Goal: Information Seeking & Learning: Learn about a topic

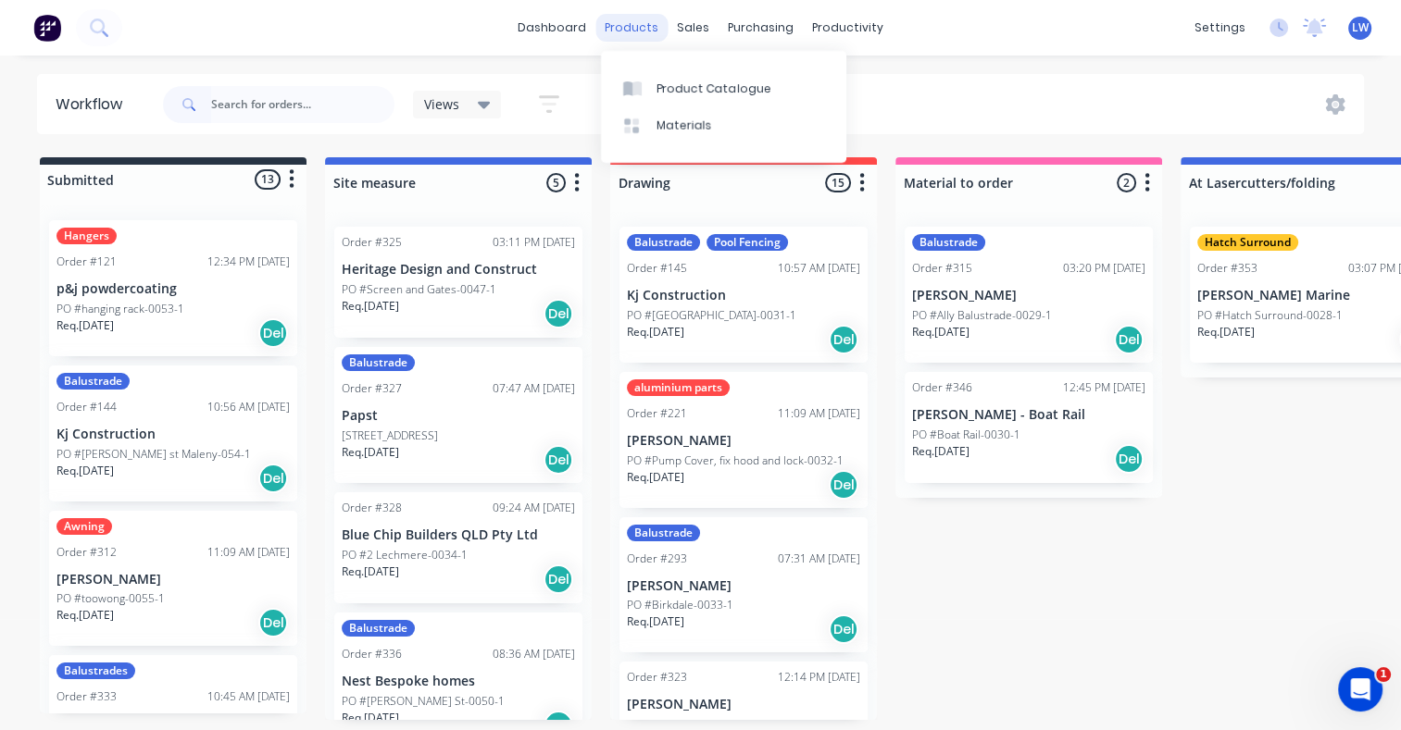
click at [643, 32] on div "products" at bounding box center [631, 28] width 72 height 28
click at [652, 96] on link "Product Catalogue" at bounding box center [723, 87] width 245 height 37
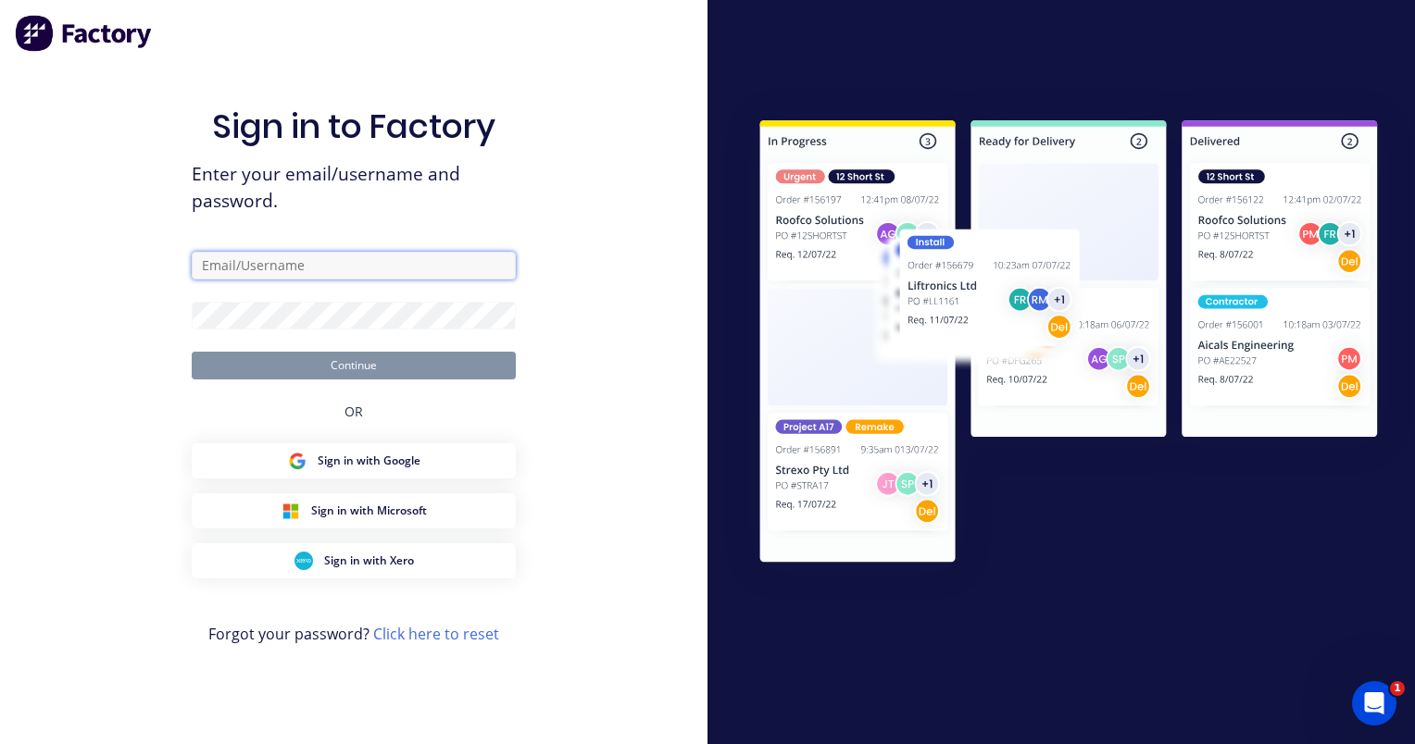
type input "[EMAIL_ADDRESS][DOMAIN_NAME]"
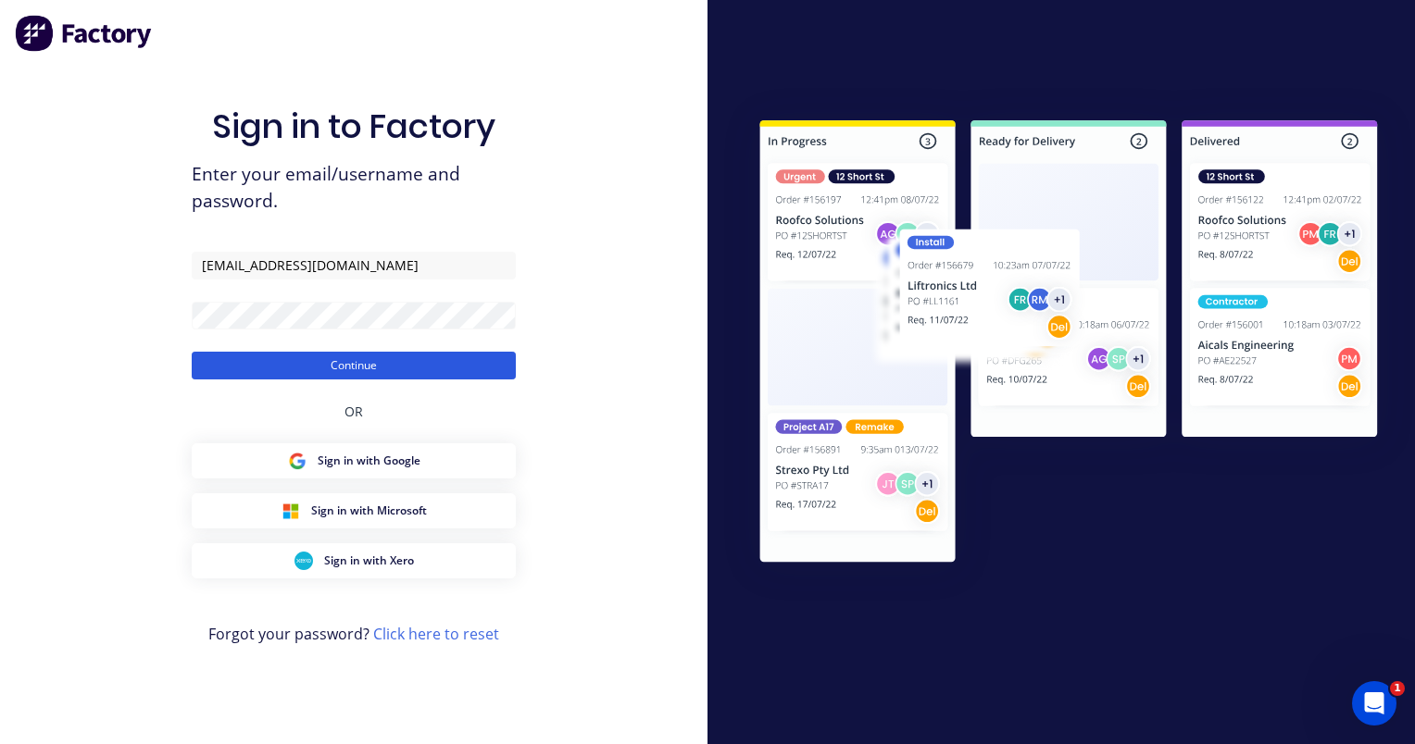
click at [358, 368] on button "Continue" at bounding box center [354, 366] width 324 height 28
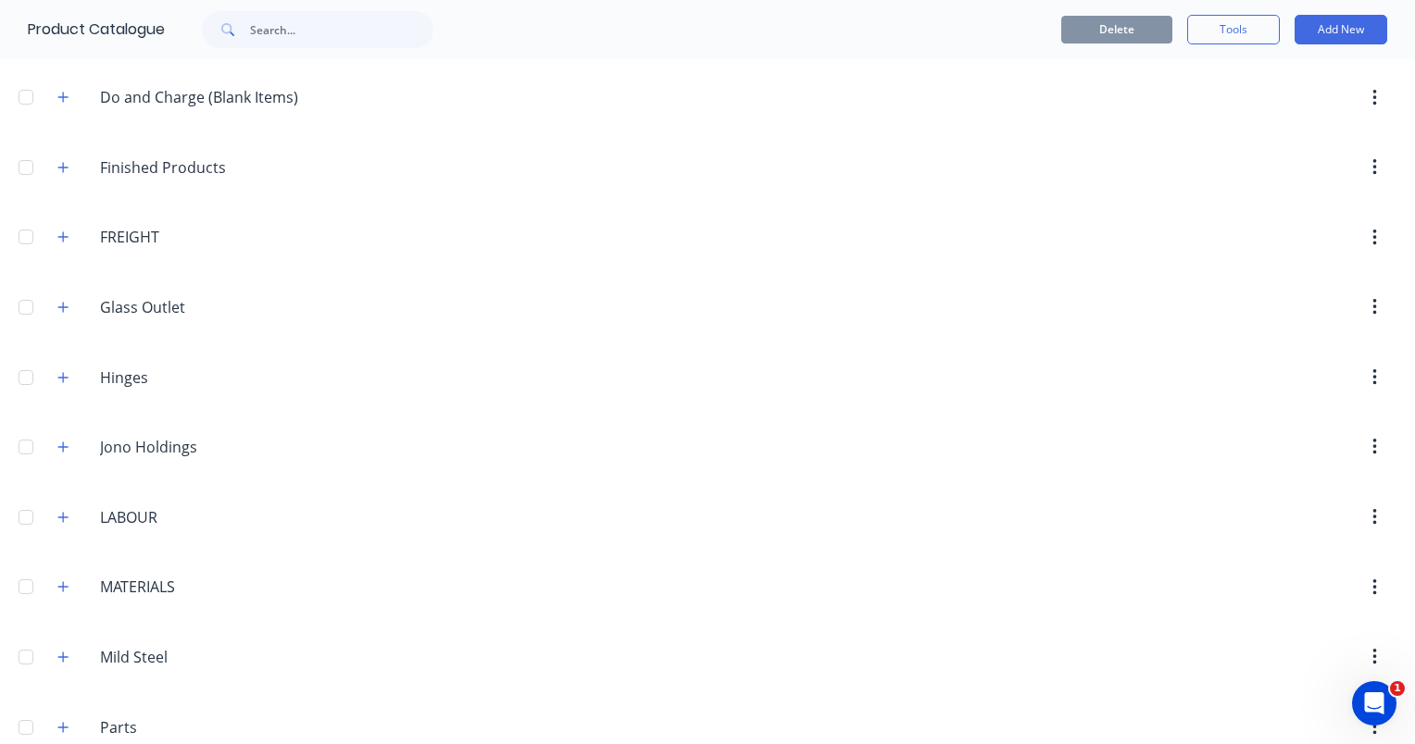
scroll to position [1574, 0]
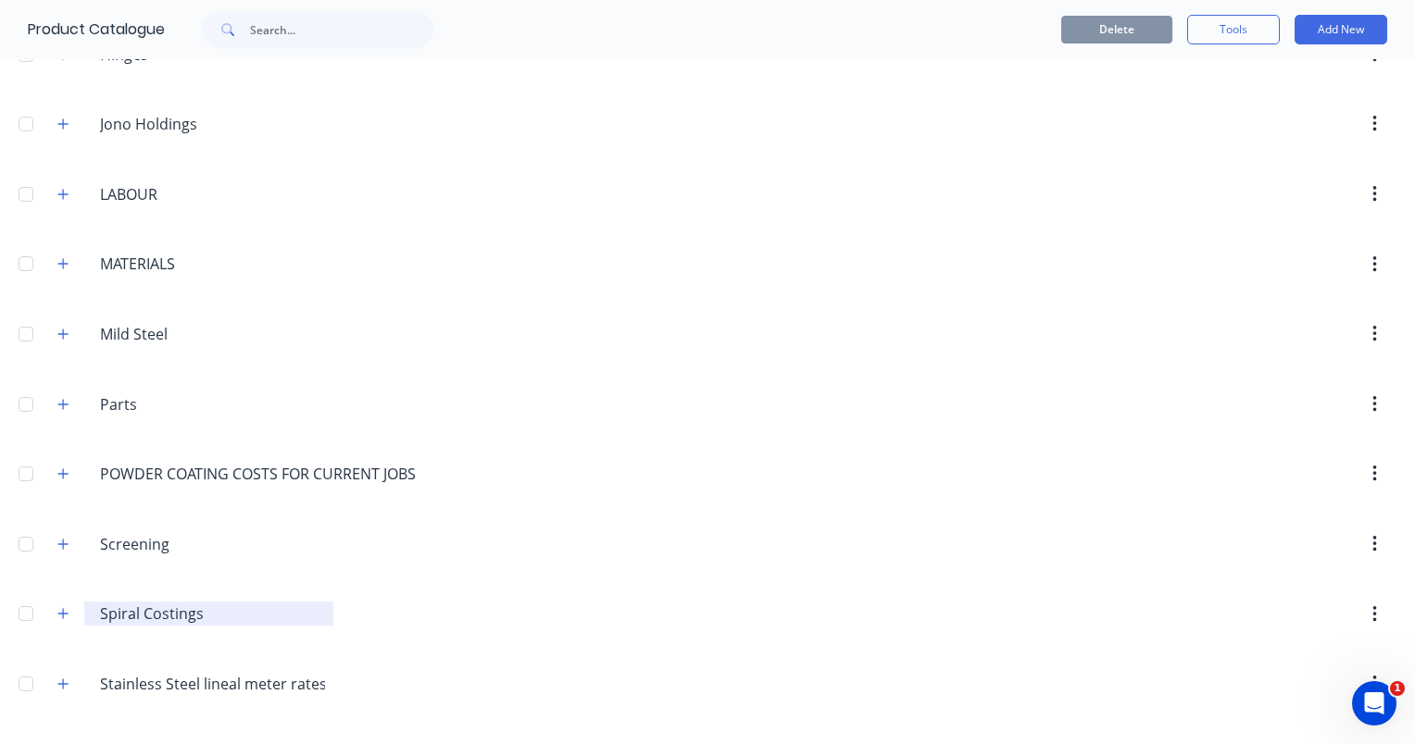
click at [131, 603] on input "Spiral Costings" at bounding box center [209, 614] width 219 height 22
click at [65, 607] on icon "button" at bounding box center [62, 613] width 11 height 13
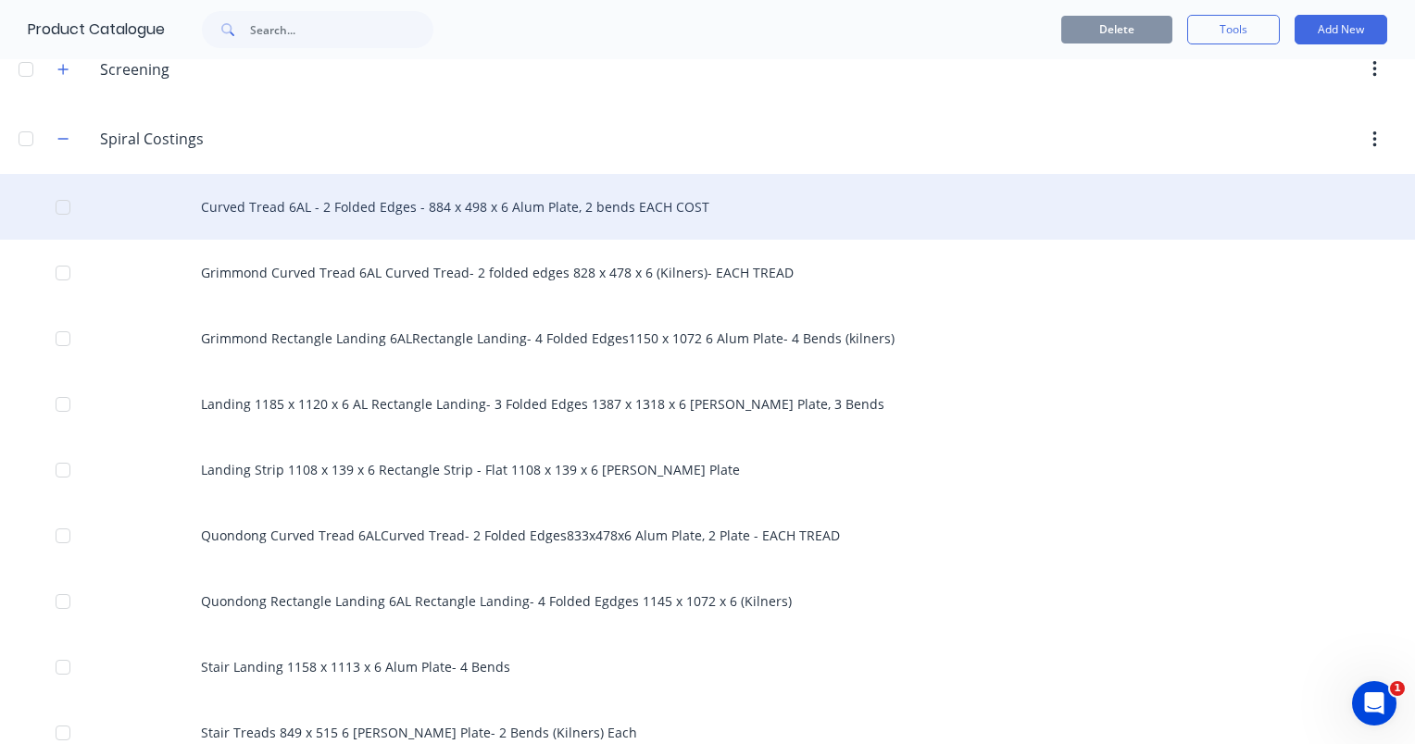
scroll to position [2129, 0]
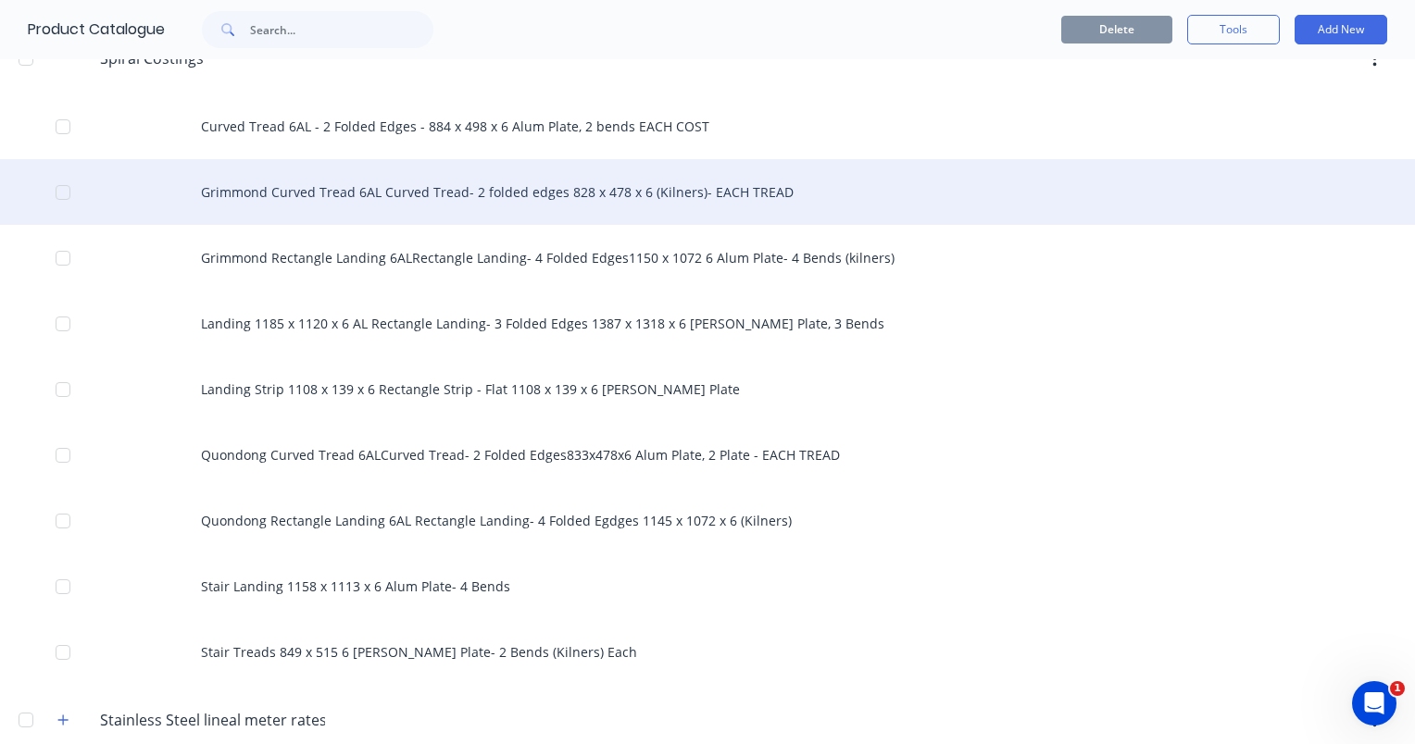
click at [498, 178] on div "Grimmond Curved Tread 6AL Curved Tread- 2 folded edges 828 x 478 x 6 (Kilners)-…" at bounding box center [707, 192] width 1415 height 66
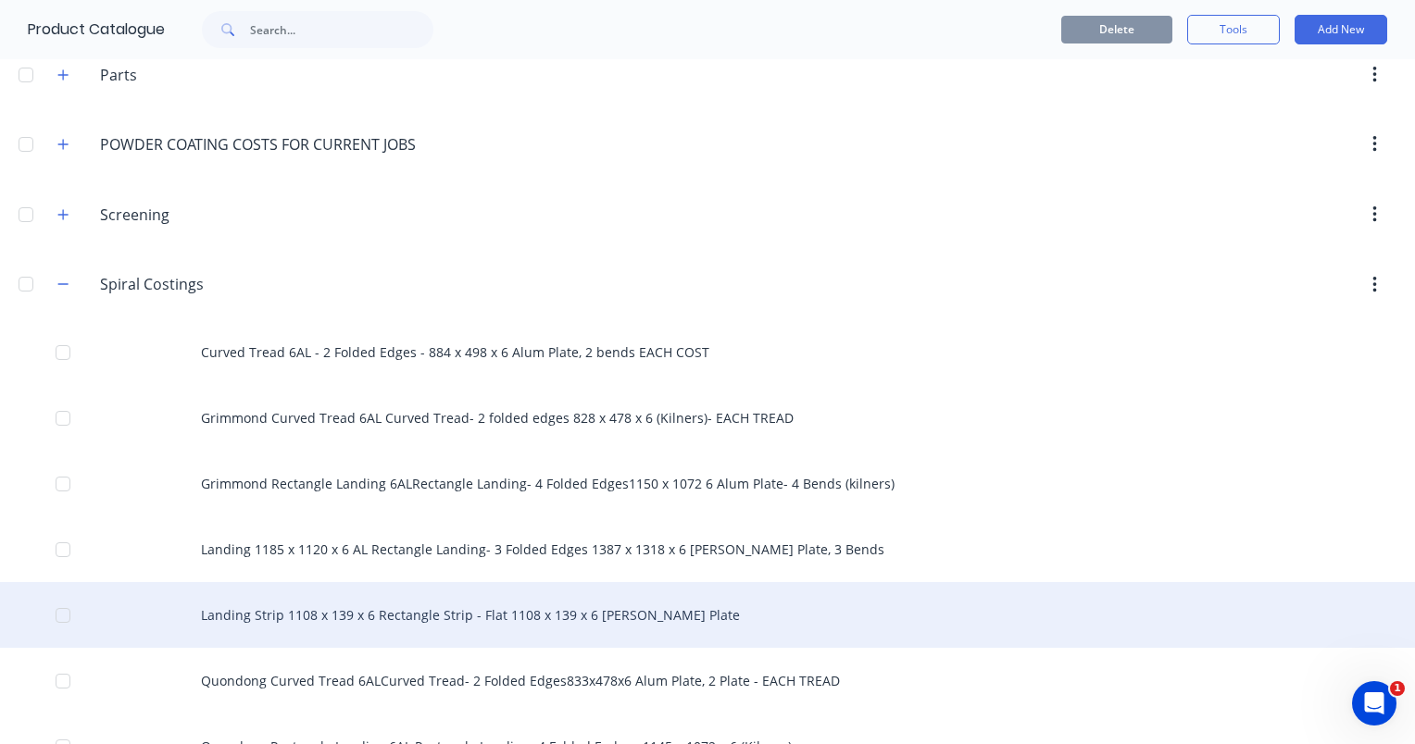
scroll to position [1944, 0]
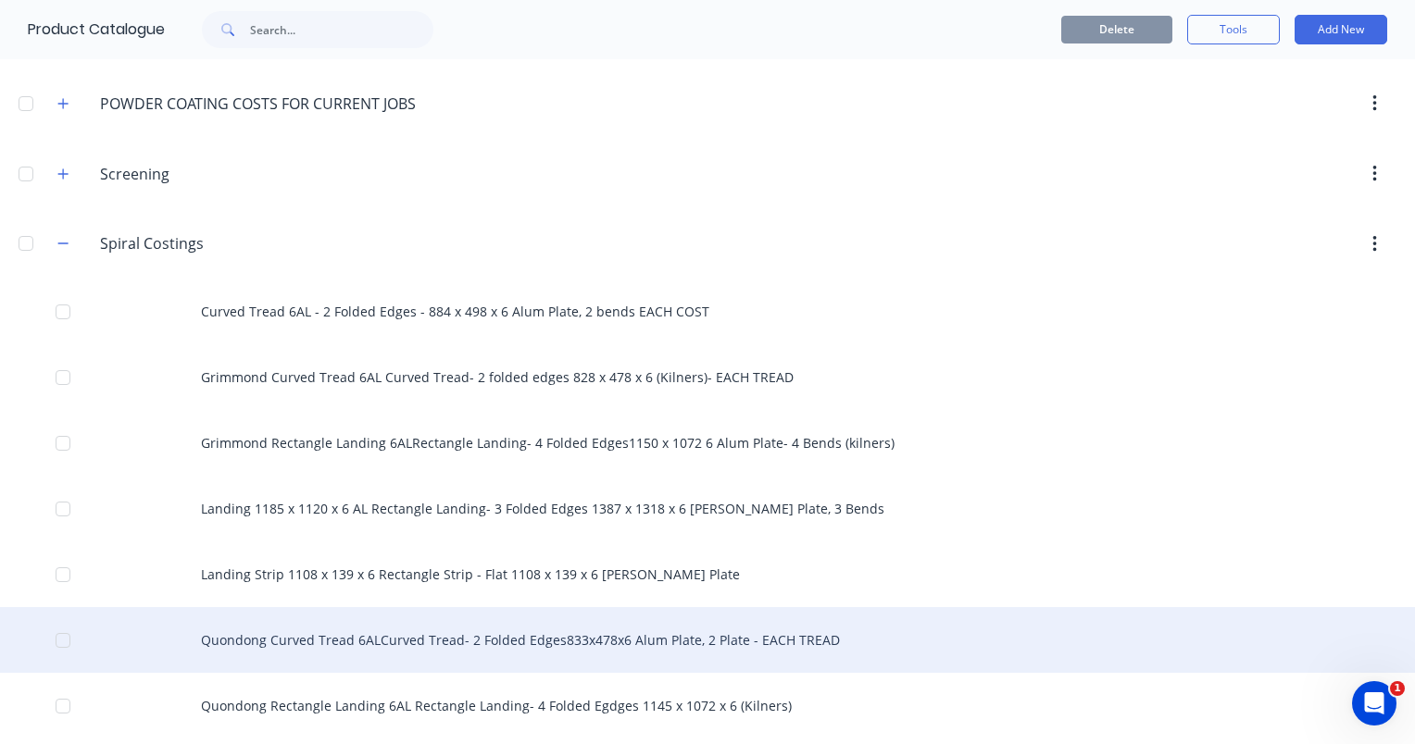
click at [529, 627] on div "Quondong Curved Tread 6ALCurved Tread- 2 Folded Edges833x478x6 Alum Plate, 2 Pl…" at bounding box center [707, 640] width 1415 height 66
